Goal: Task Accomplishment & Management: Use online tool/utility

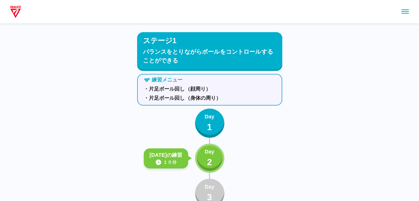
scroll to position [57, 0]
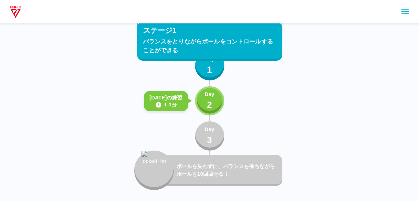
click at [217, 103] on button "Day 2" at bounding box center [209, 100] width 29 height 29
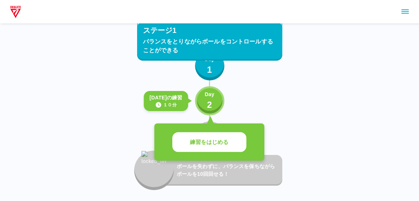
click at [234, 134] on button "練習をはじめる" at bounding box center [209, 143] width 74 height 20
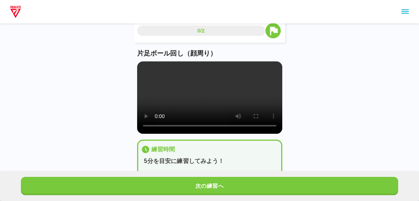
scroll to position [11, 0]
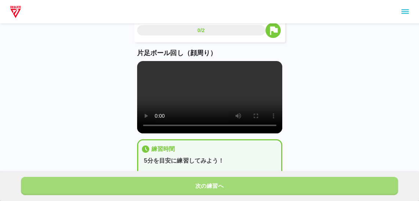
click at [335, 196] on button "次の練習へ" at bounding box center [209, 186] width 377 height 18
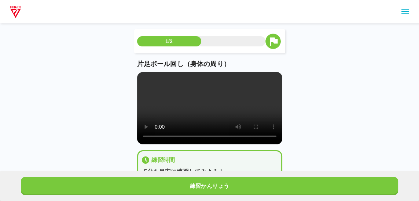
click at [349, 196] on button "練習かんりょう" at bounding box center [209, 186] width 377 height 18
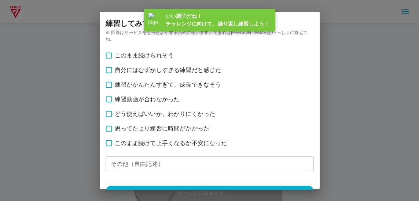
scroll to position [40, 0]
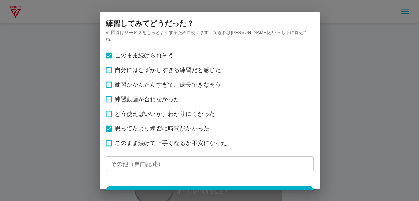
click at [304, 201] on button "送信する" at bounding box center [209, 195] width 208 height 18
